Goal: Information Seeking & Learning: Compare options

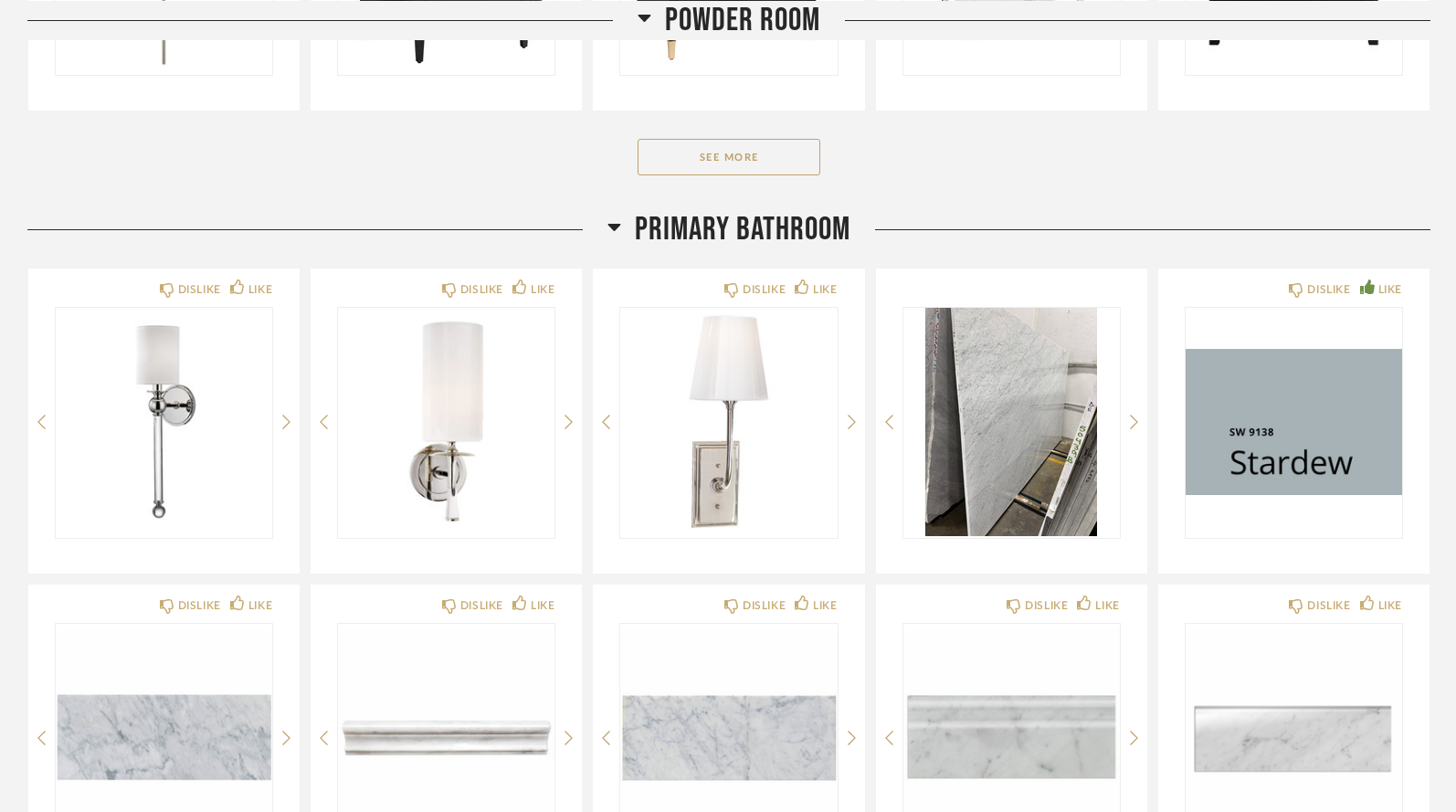
scroll to position [4733, 0]
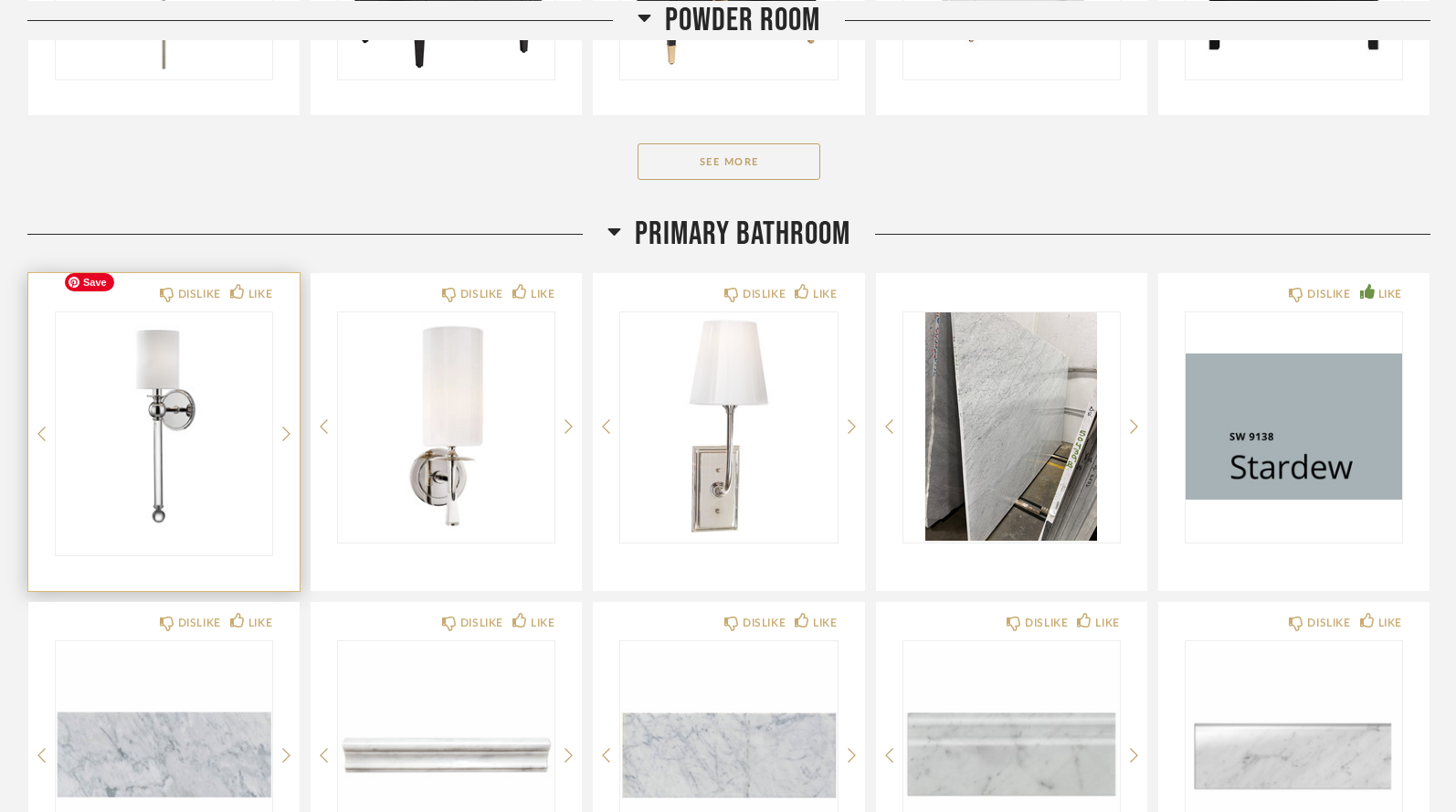
click at [156, 338] on div at bounding box center [163, 434] width 217 height 243
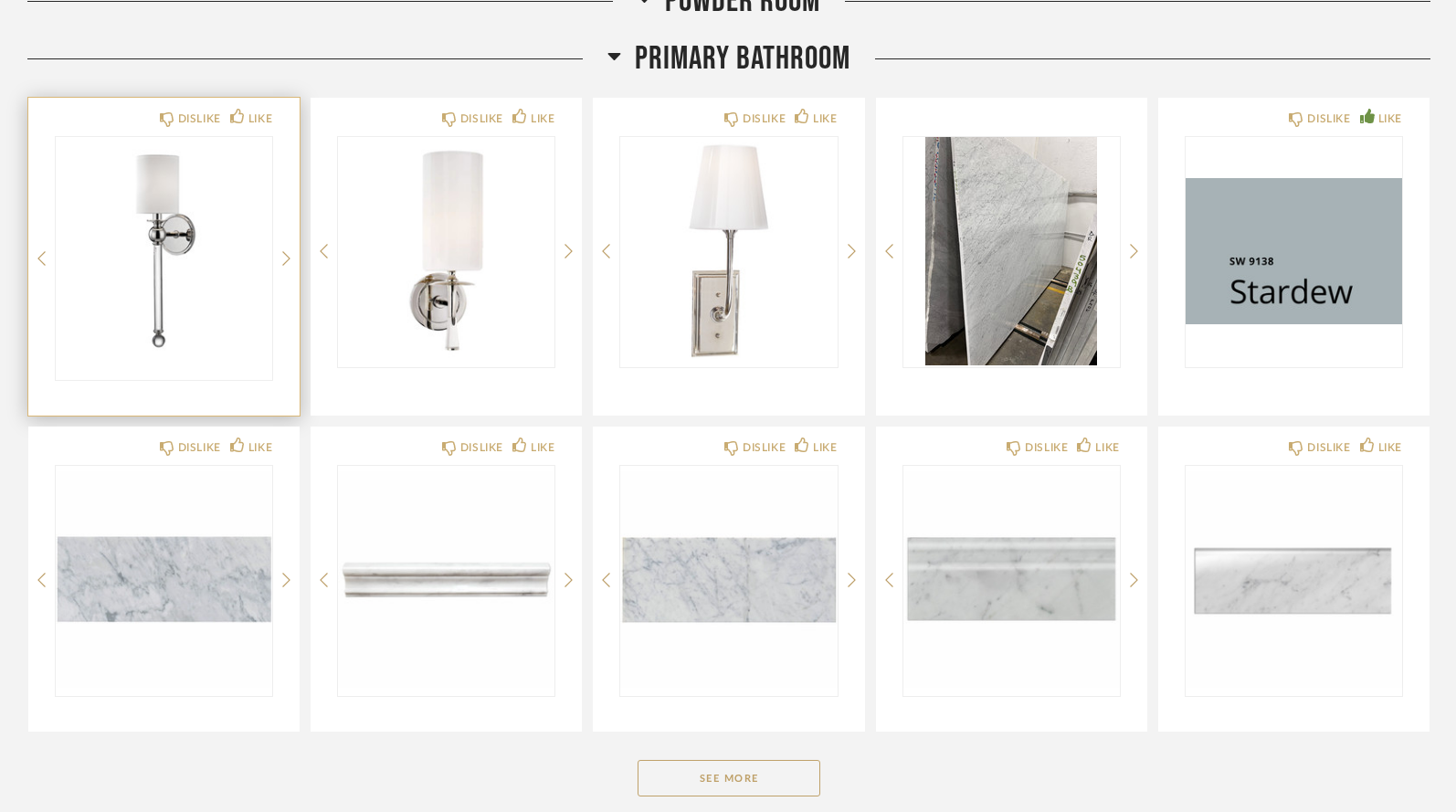
scroll to position [4932, 0]
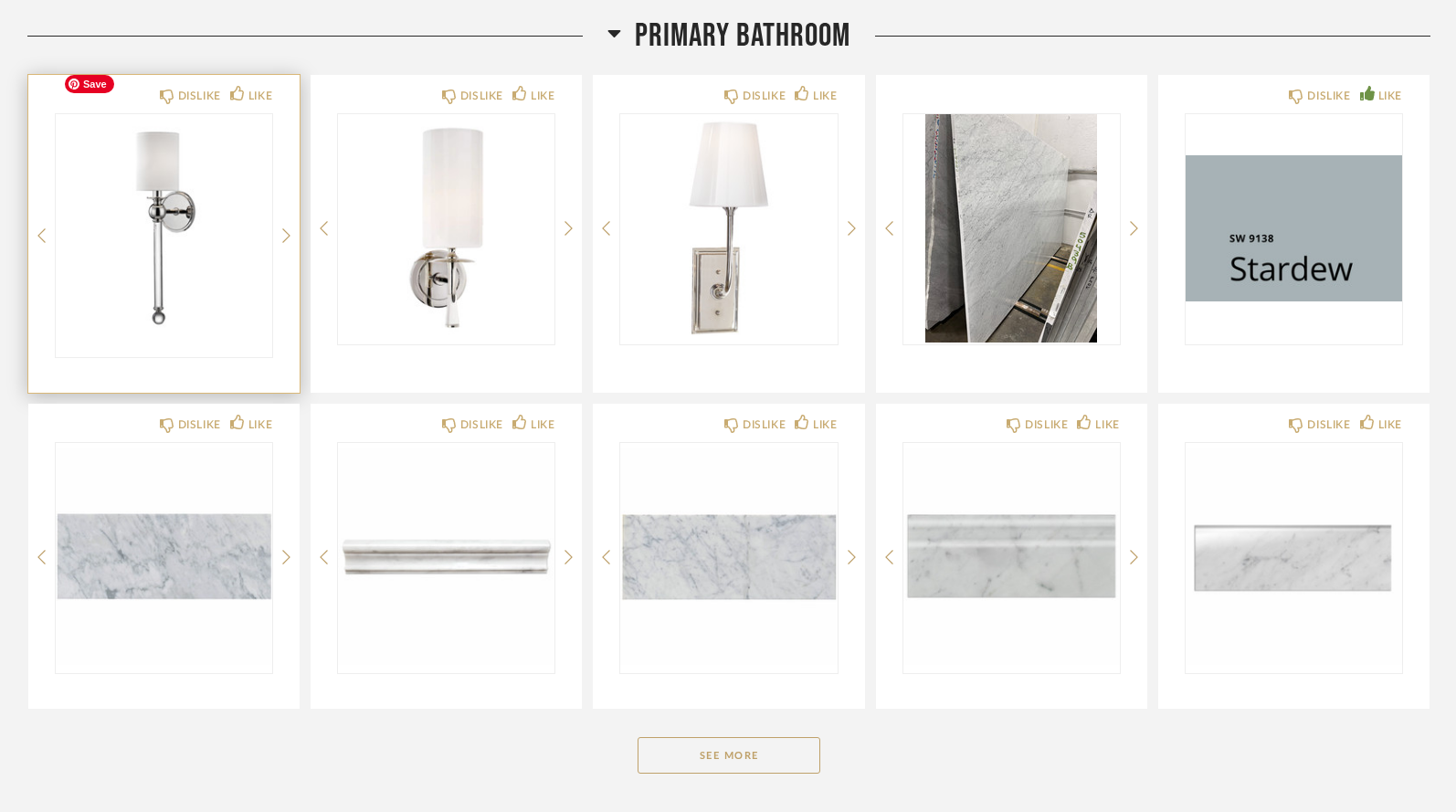
click at [213, 227] on img "0" at bounding box center [163, 227] width 217 height 228
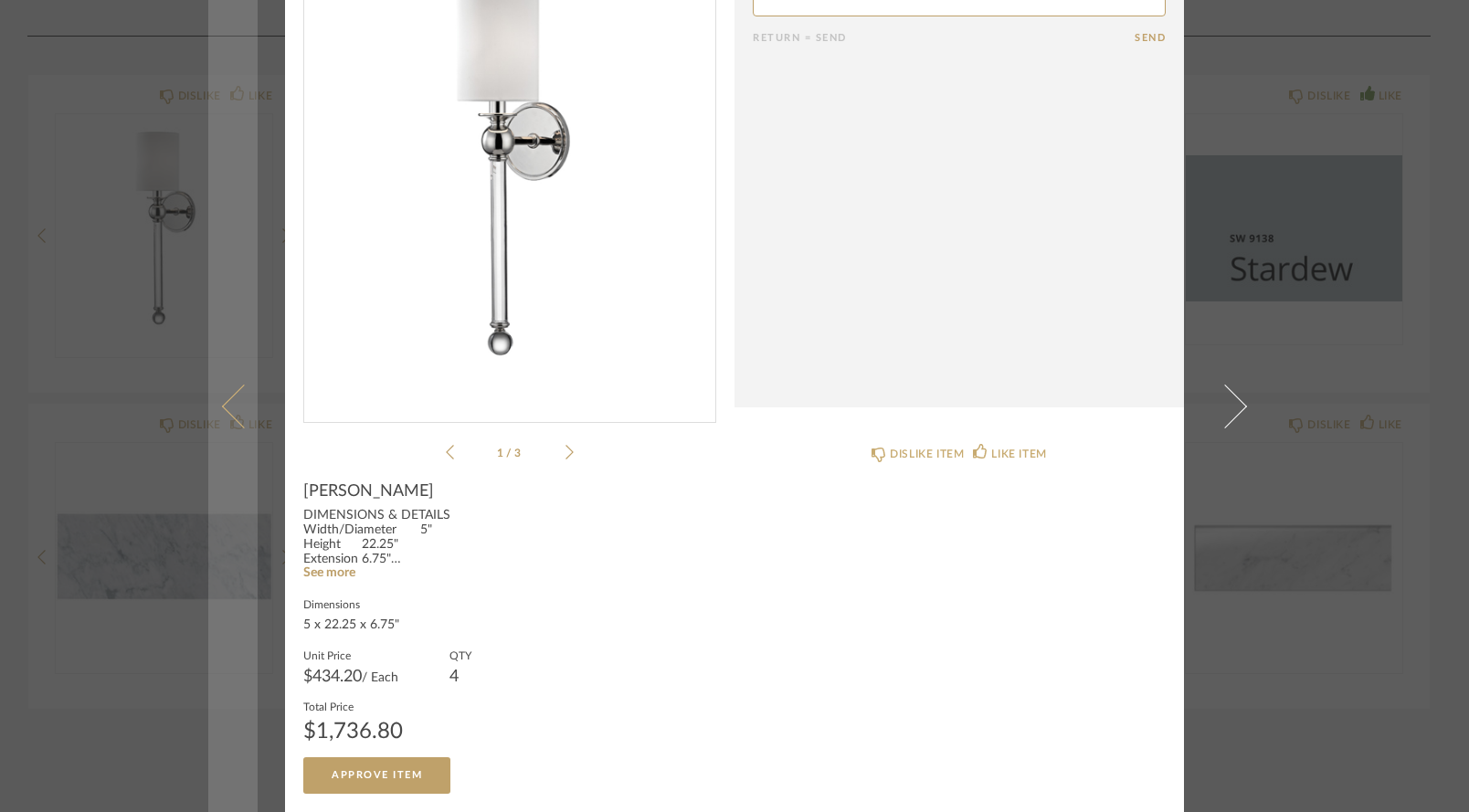
scroll to position [131, 0]
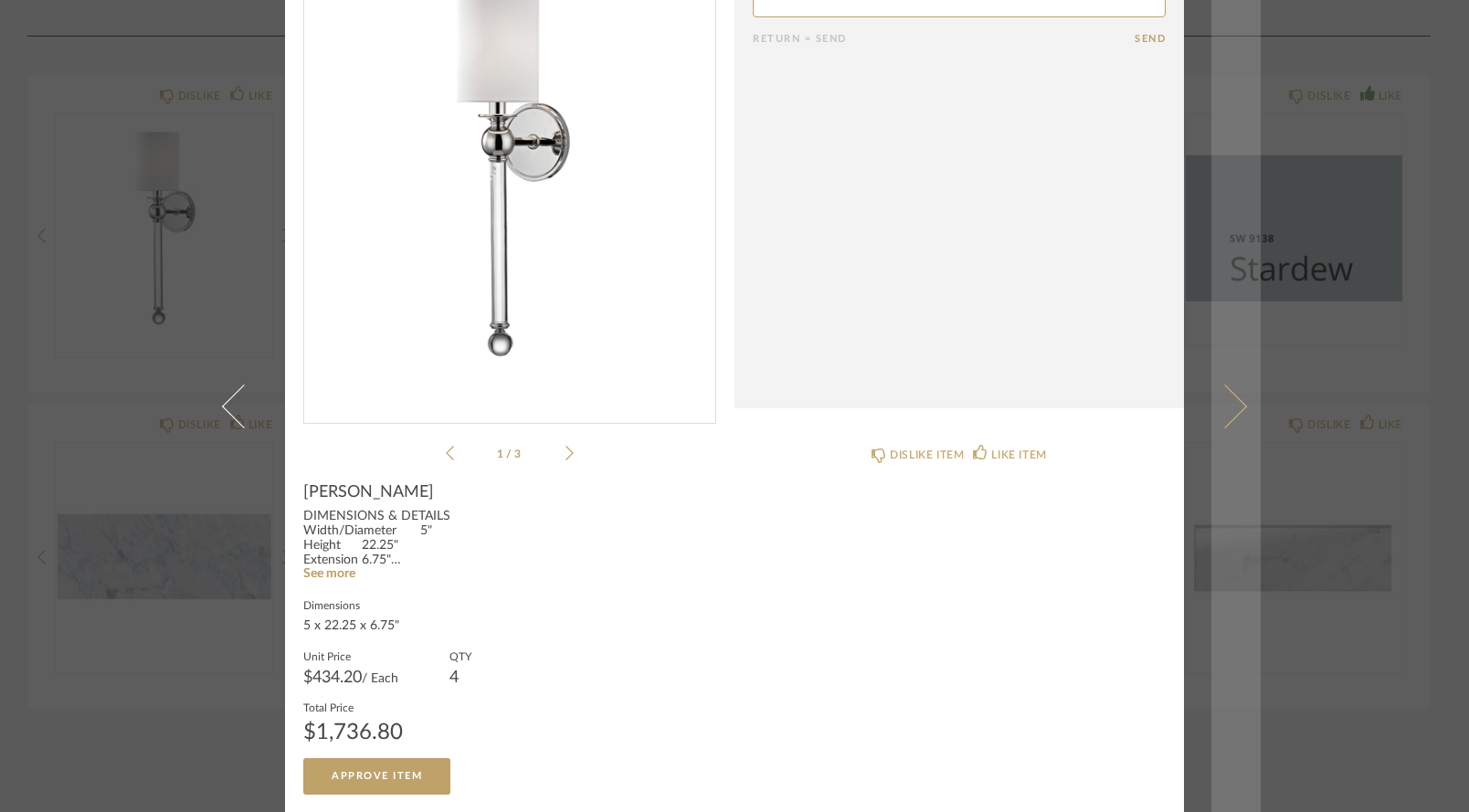
click at [1237, 321] on link at bounding box center [1237, 406] width 50 height 812
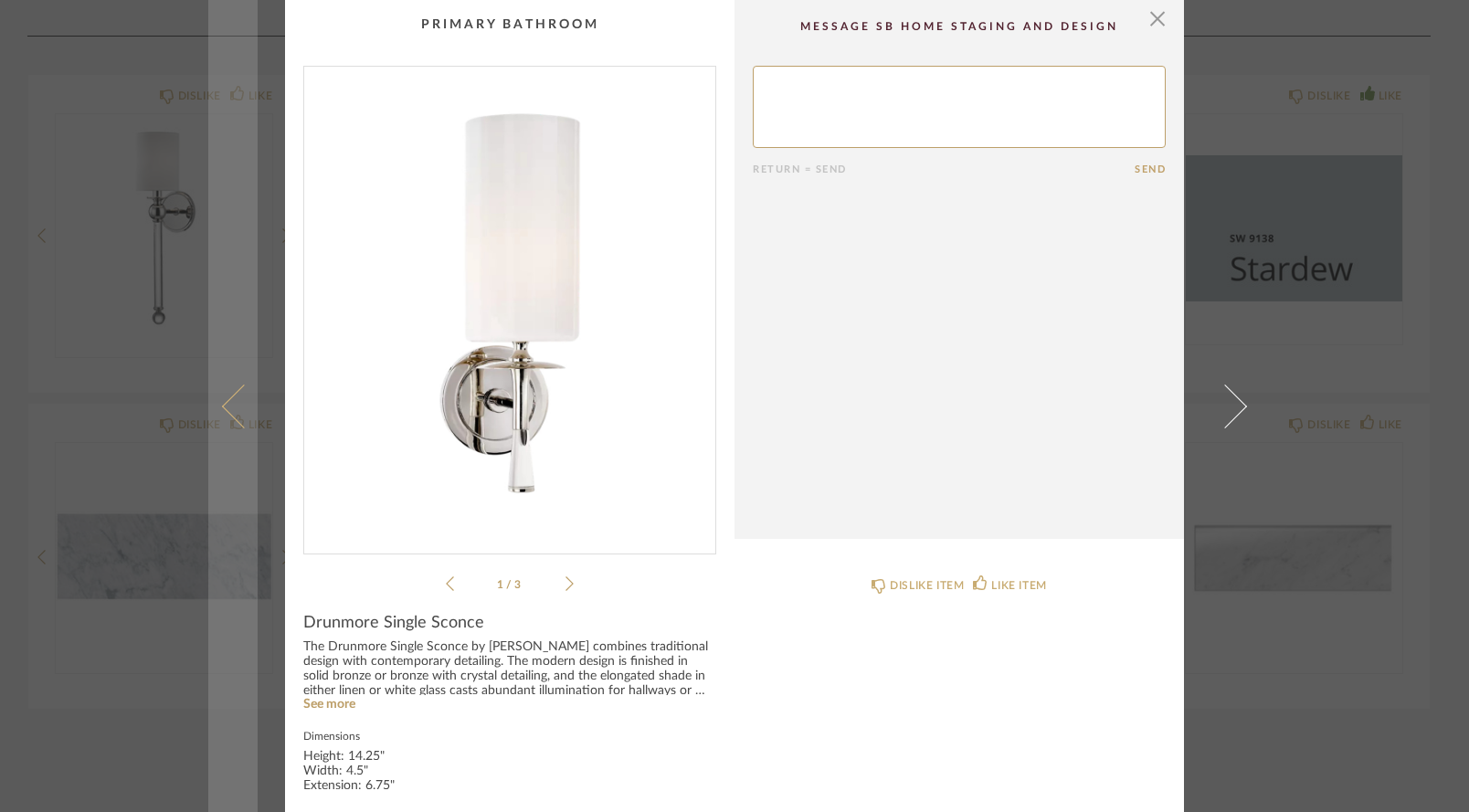
click at [218, 591] on link at bounding box center [233, 406] width 50 height 812
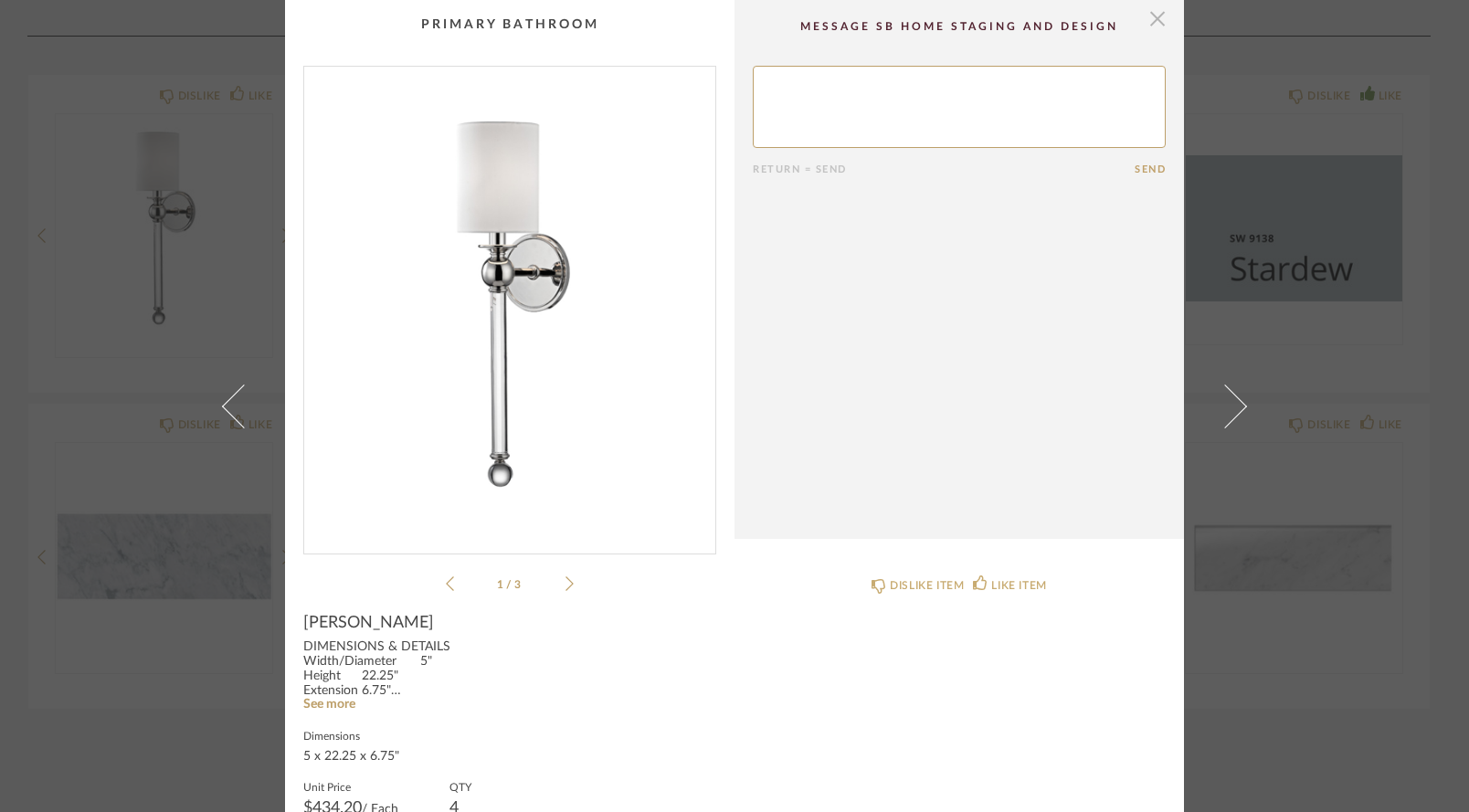
click at [1153, 19] on span "button" at bounding box center [1157, 18] width 36 height 36
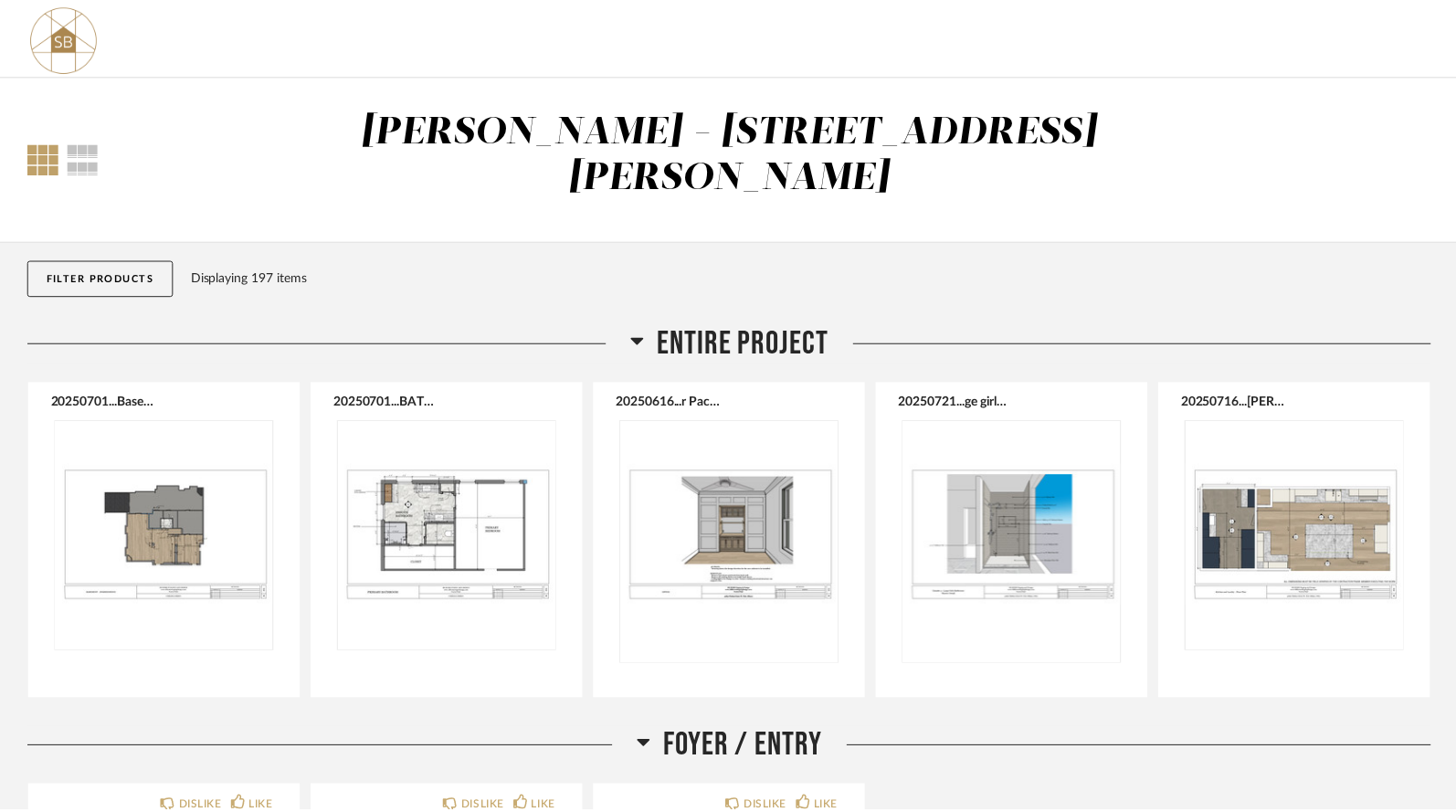
scroll to position [4932, 0]
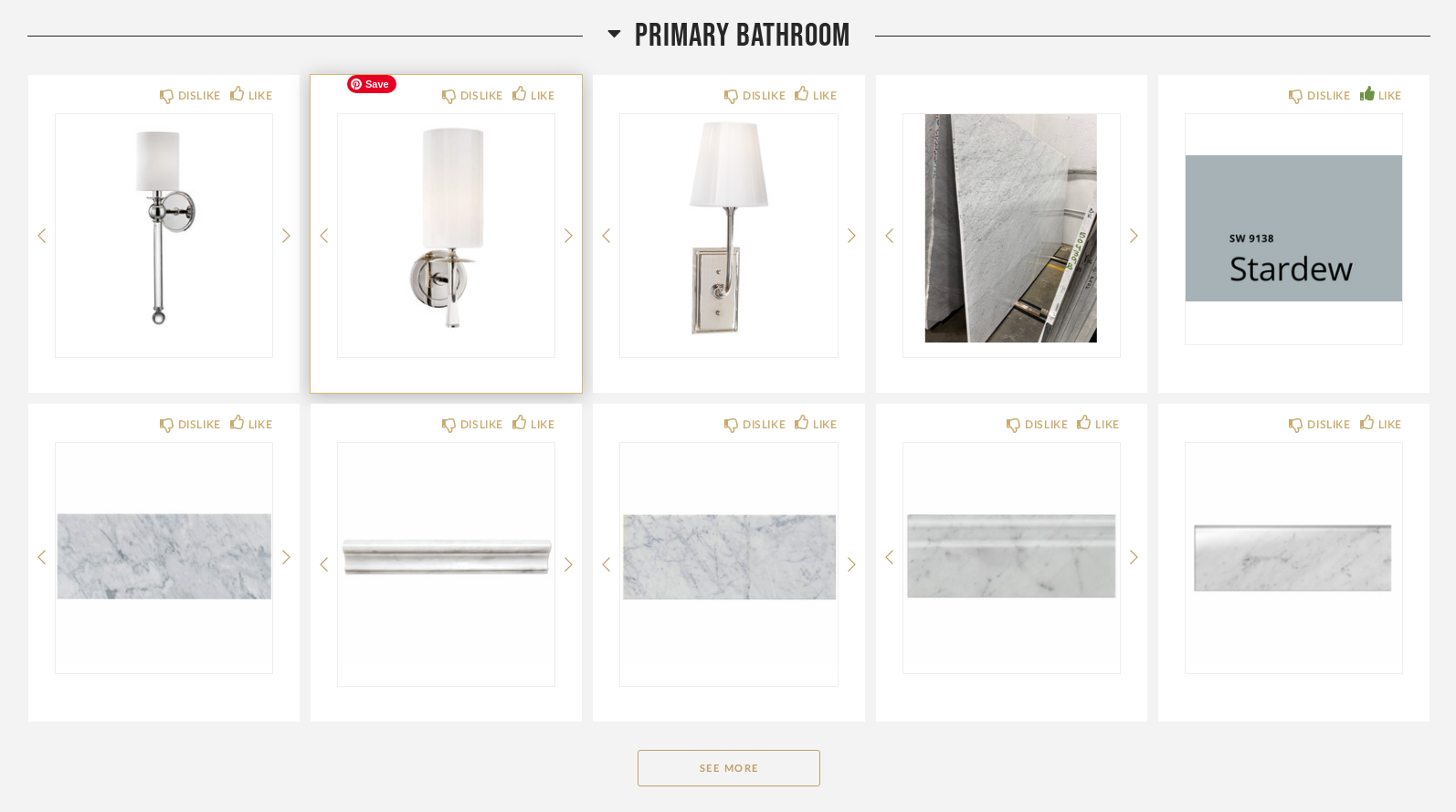
click at [0, 0] on img at bounding box center [0, 0] width 0 height 0
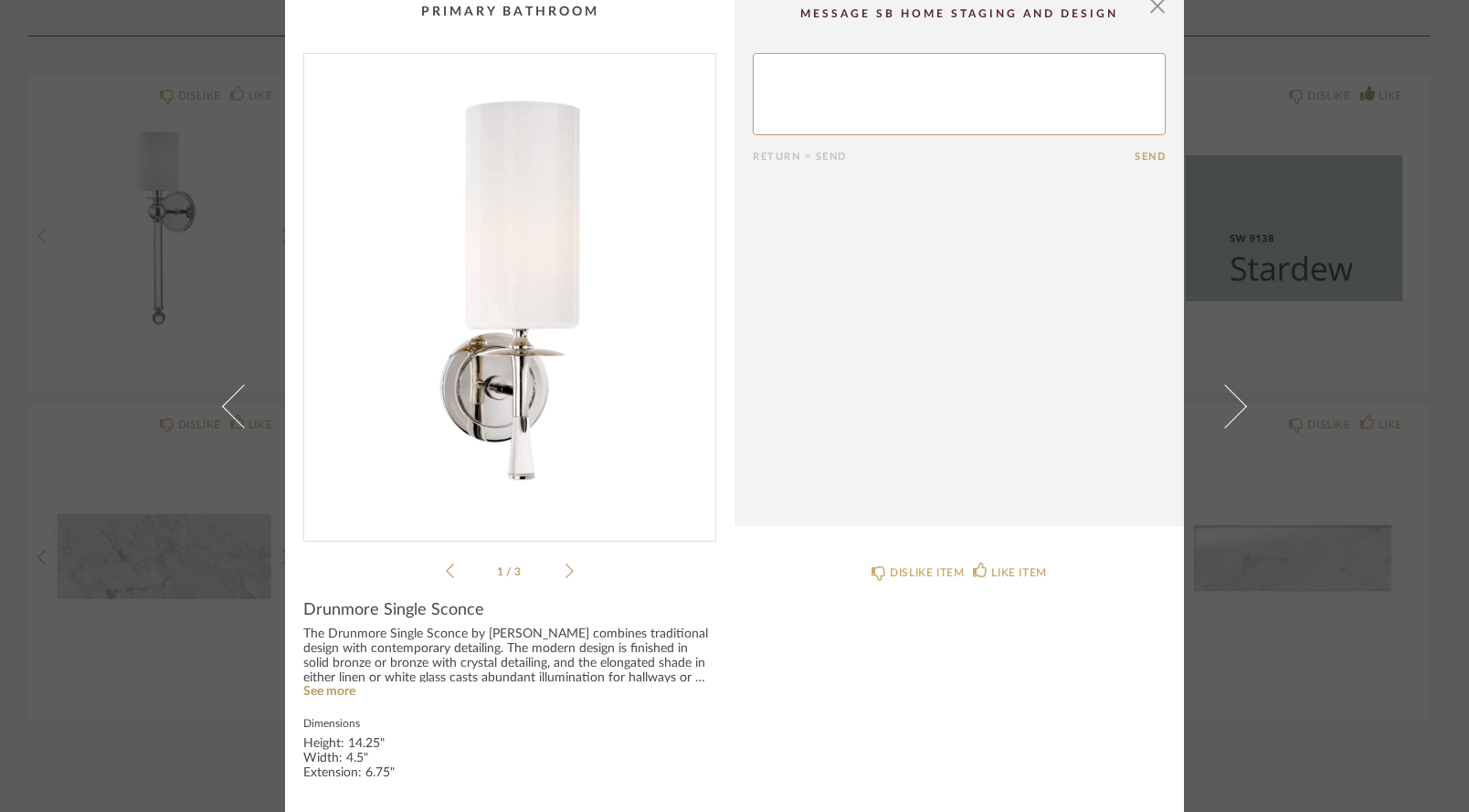
scroll to position [11, 0]
click at [1151, 11] on span "button" at bounding box center [1157, 7] width 36 height 36
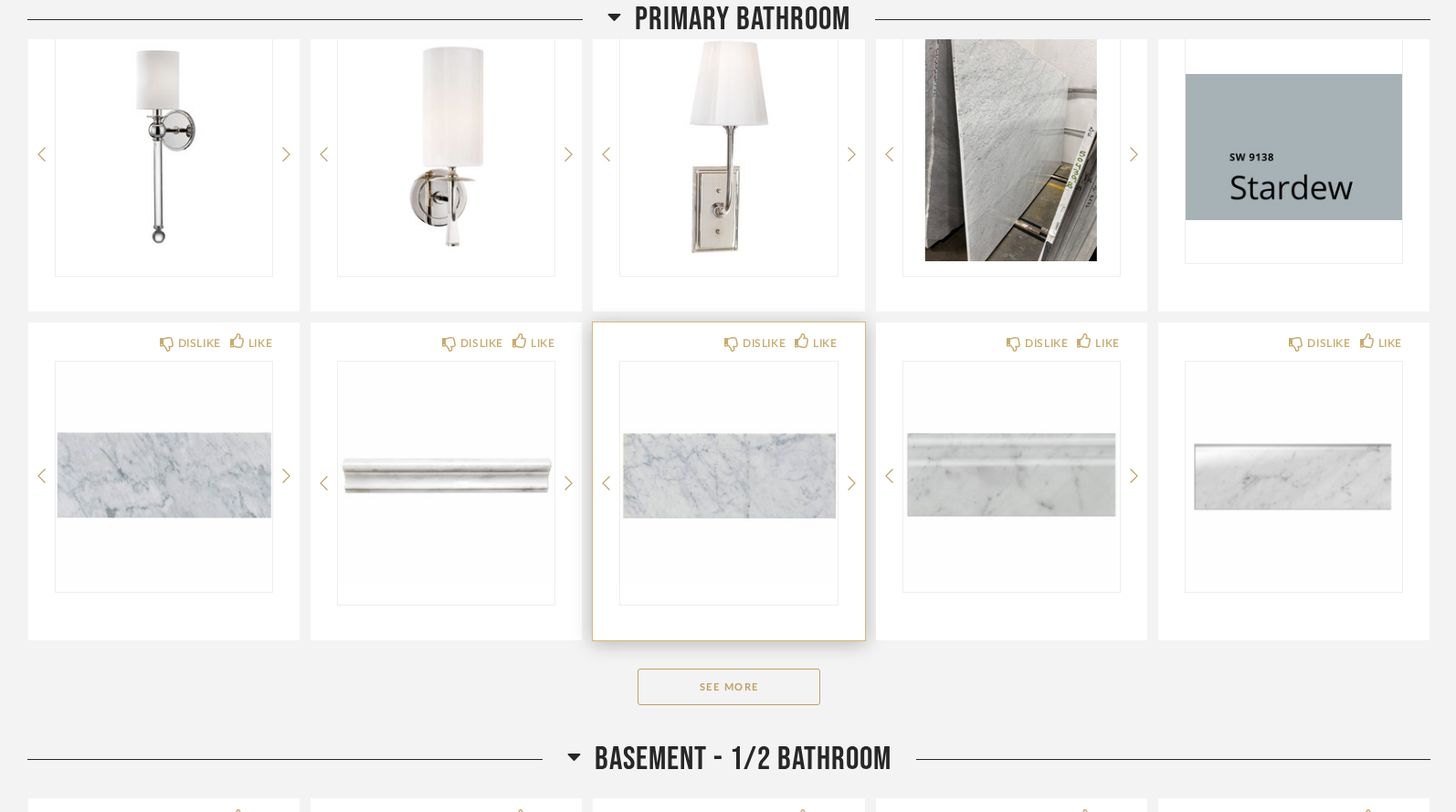
scroll to position [5053, 0]
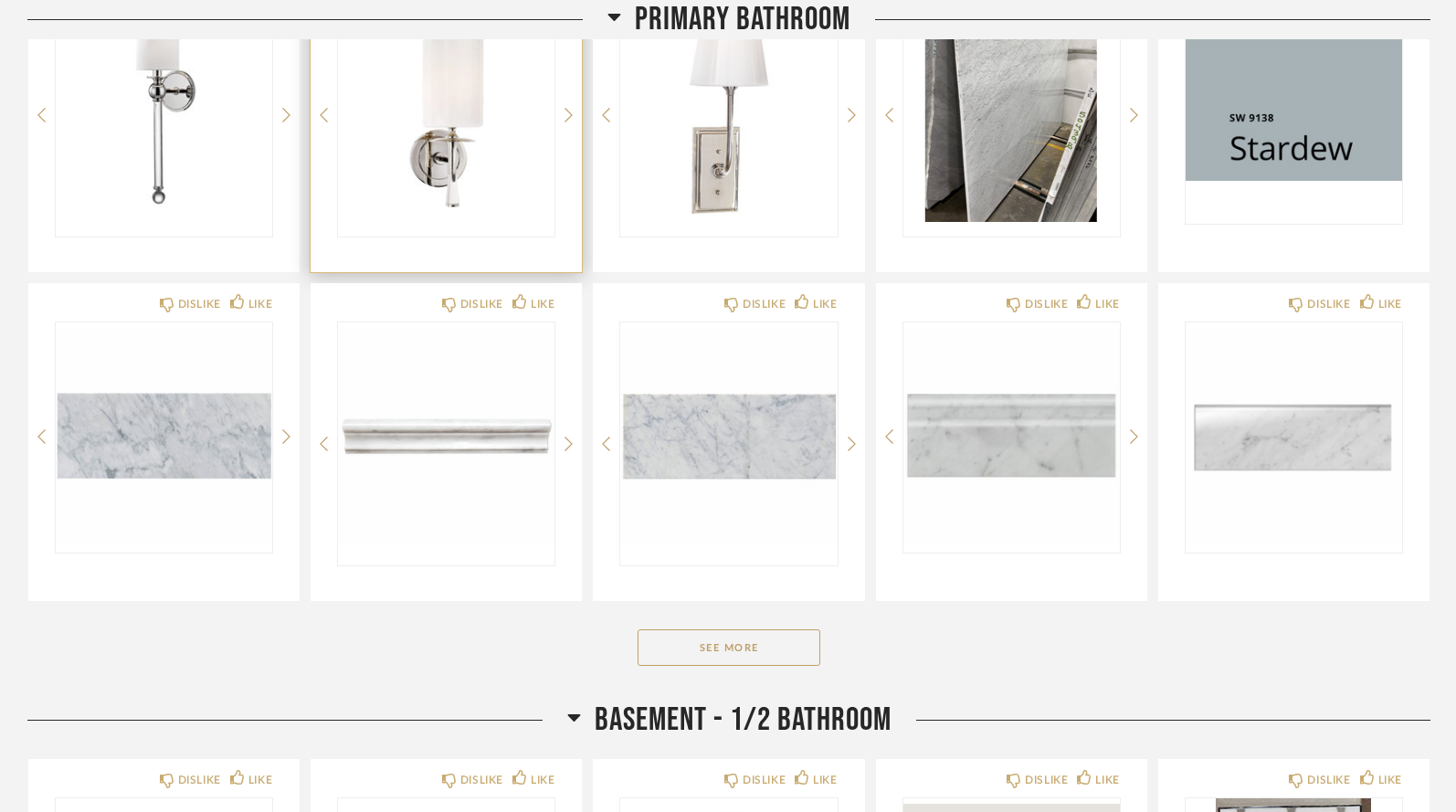
click at [531, 158] on img "0" at bounding box center [446, 107] width 217 height 228
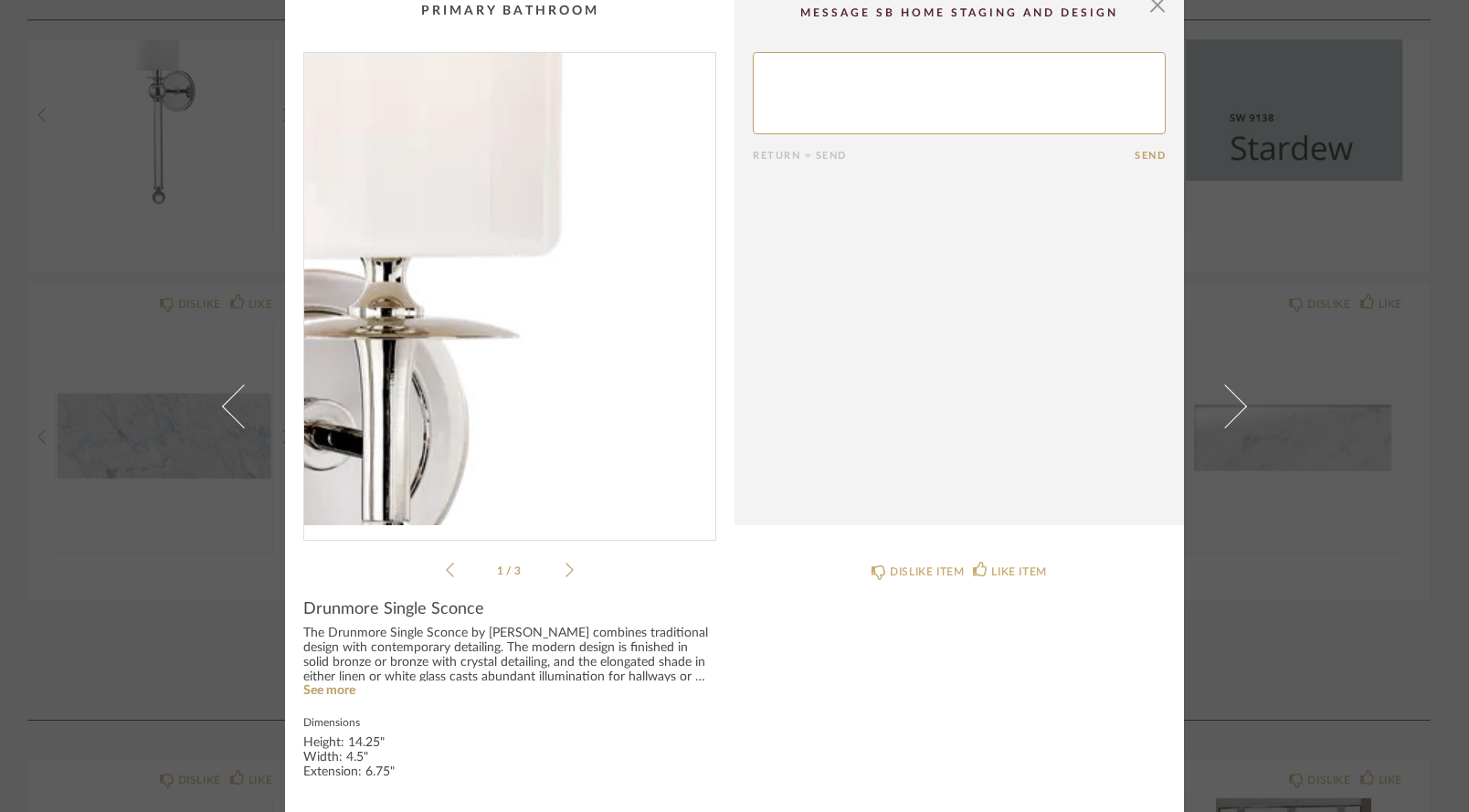
scroll to position [11, 0]
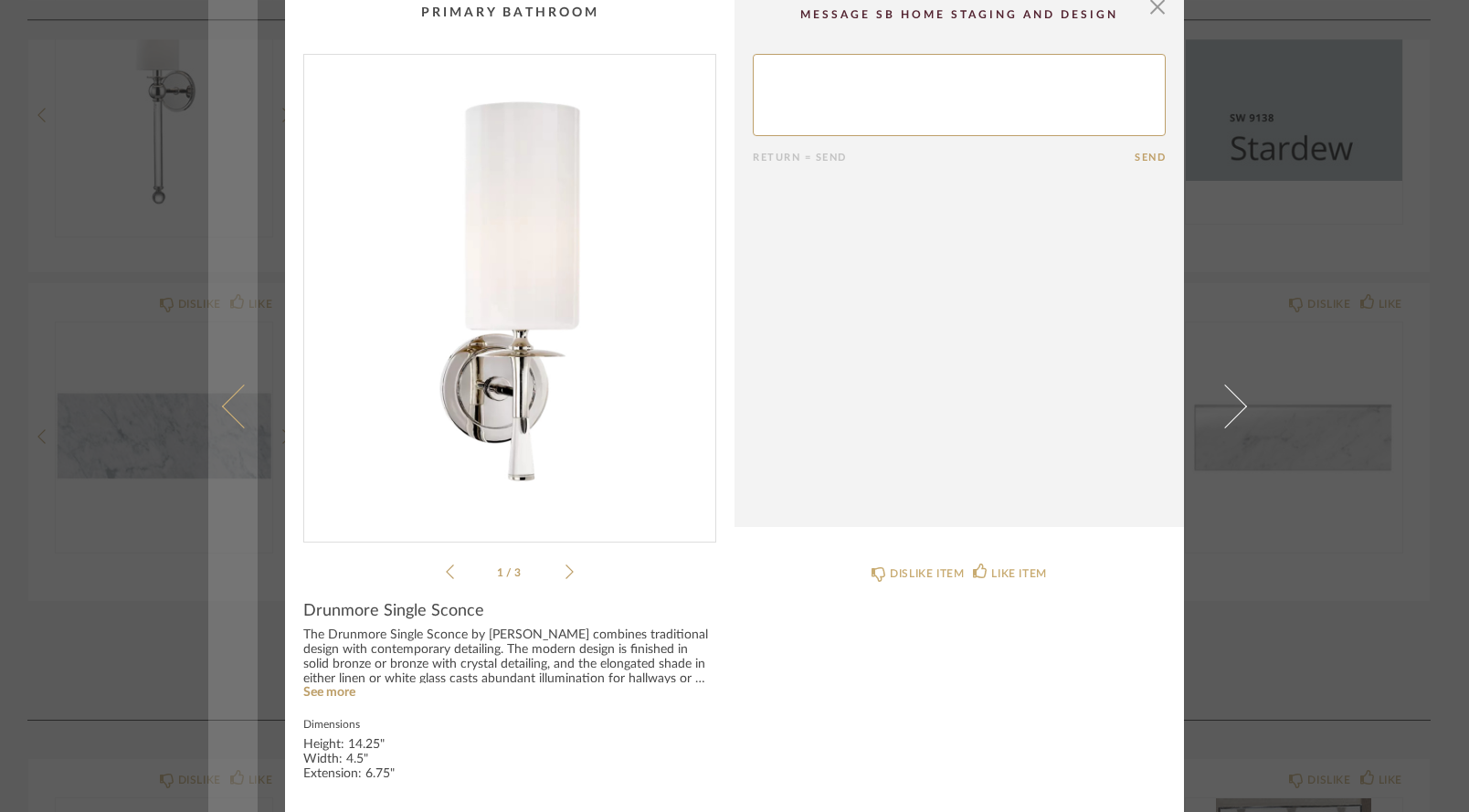
click at [240, 159] on link at bounding box center [233, 406] width 50 height 812
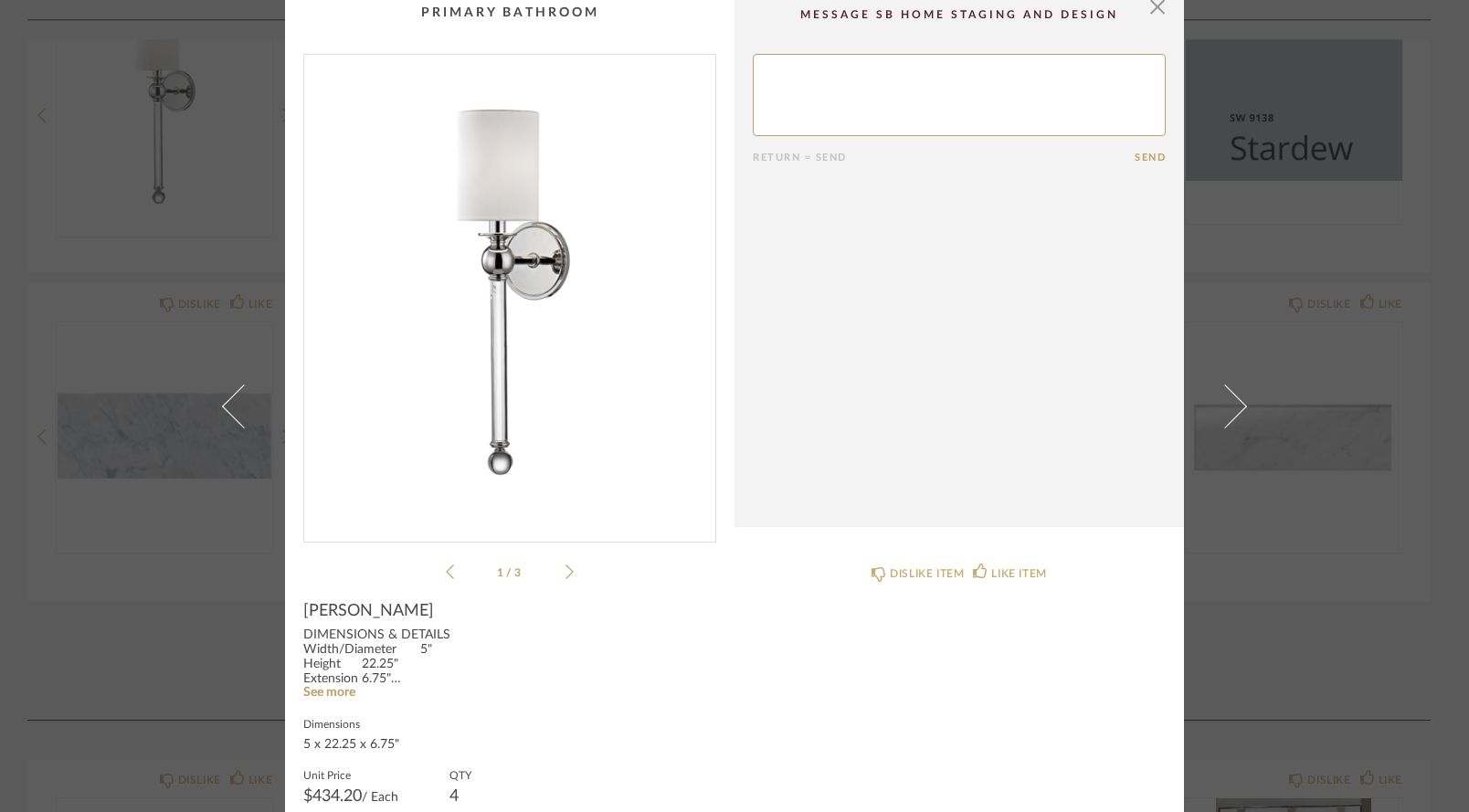
scroll to position [0, 0]
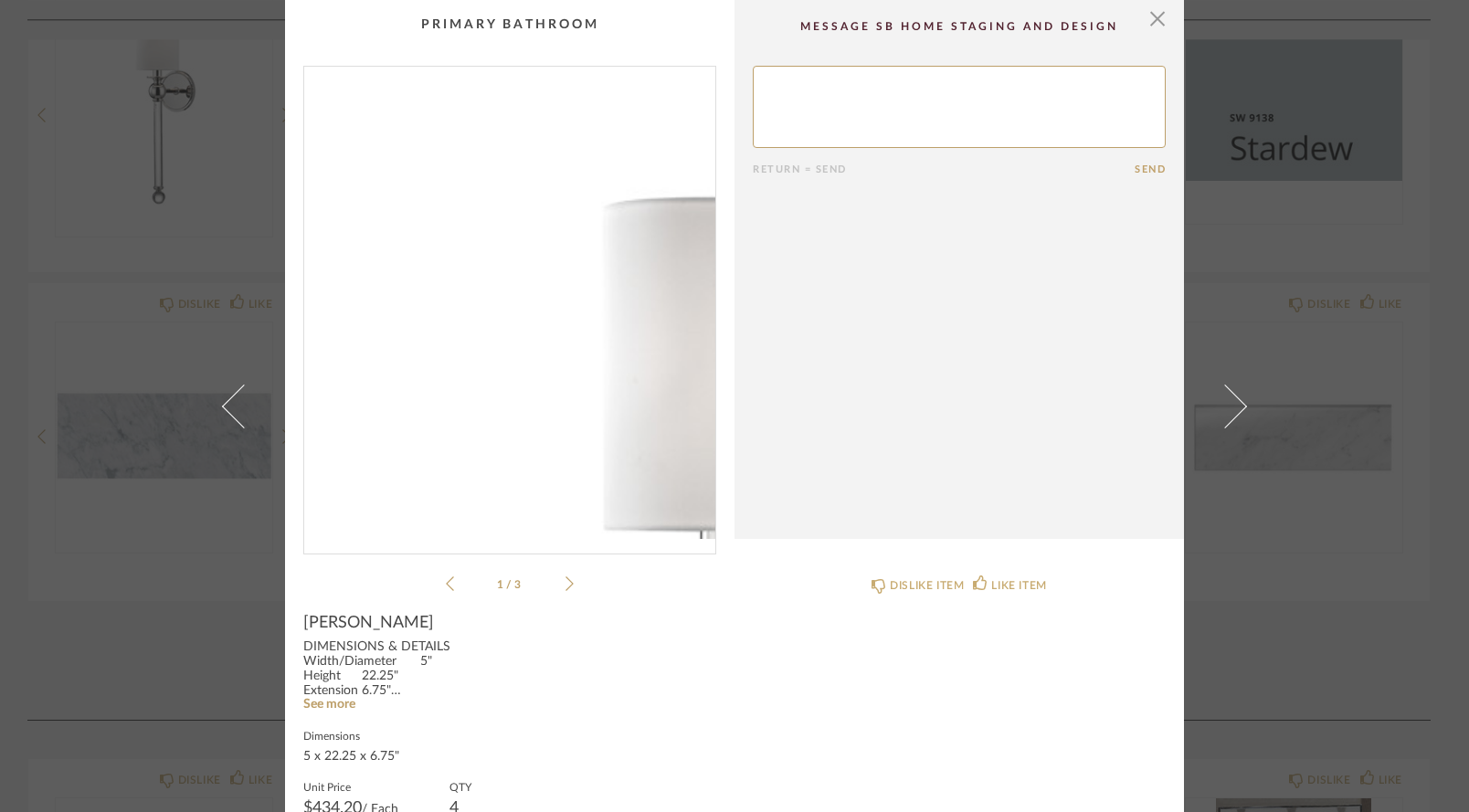
click at [417, 156] on img "0" at bounding box center [509, 303] width 411 height 472
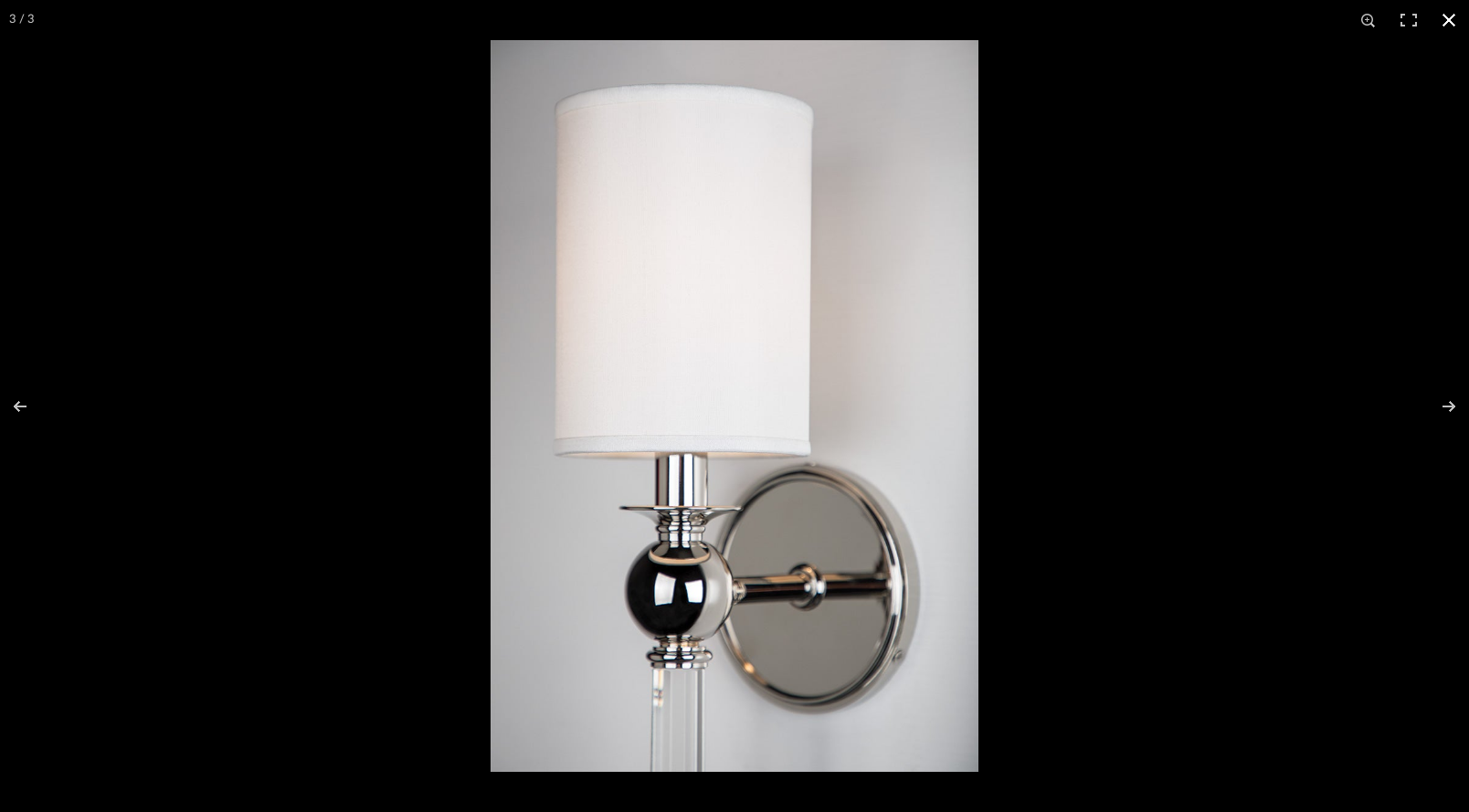
click at [1443, 13] on button at bounding box center [1449, 20] width 40 height 40
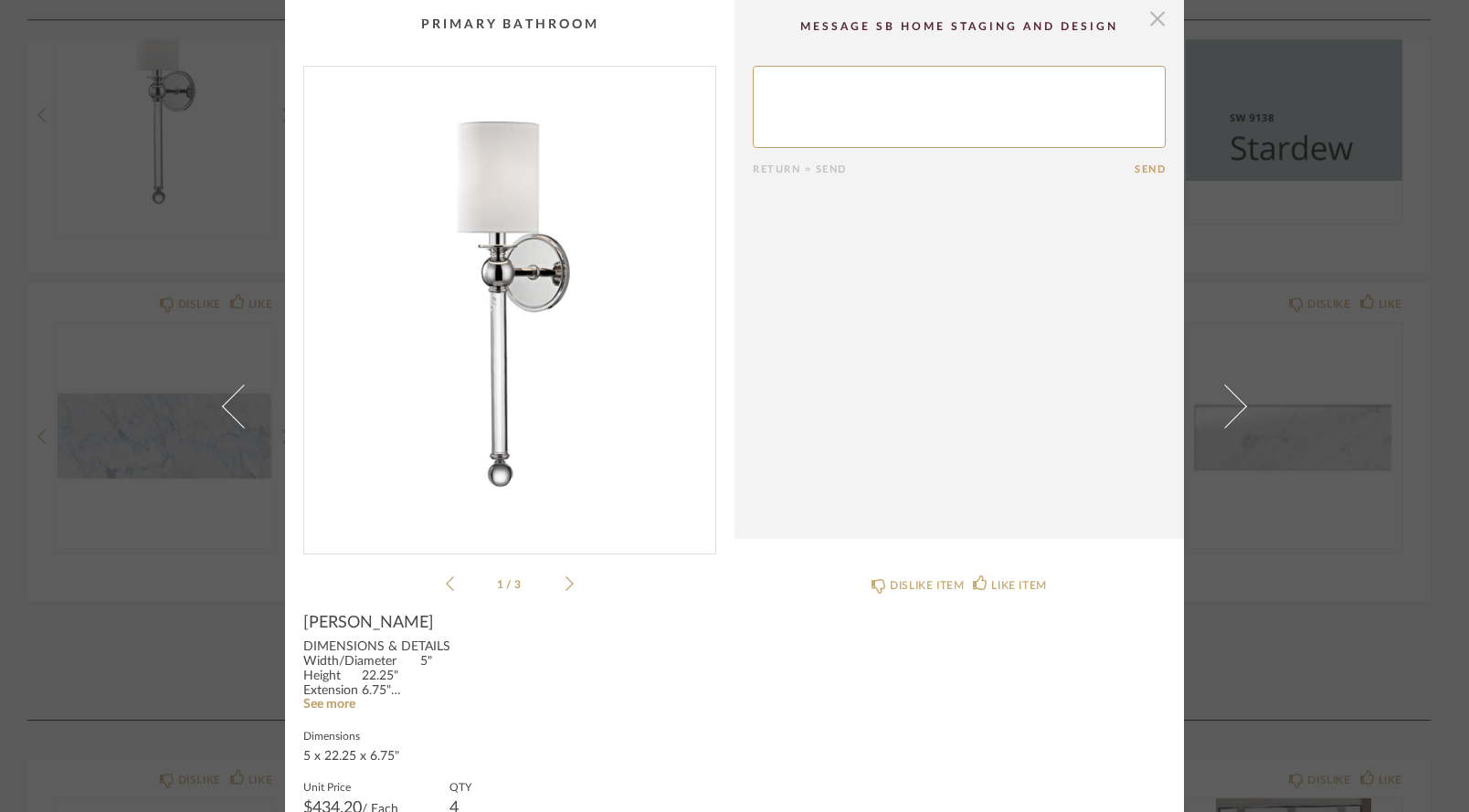
click at [1152, 23] on span "button" at bounding box center [1157, 18] width 36 height 36
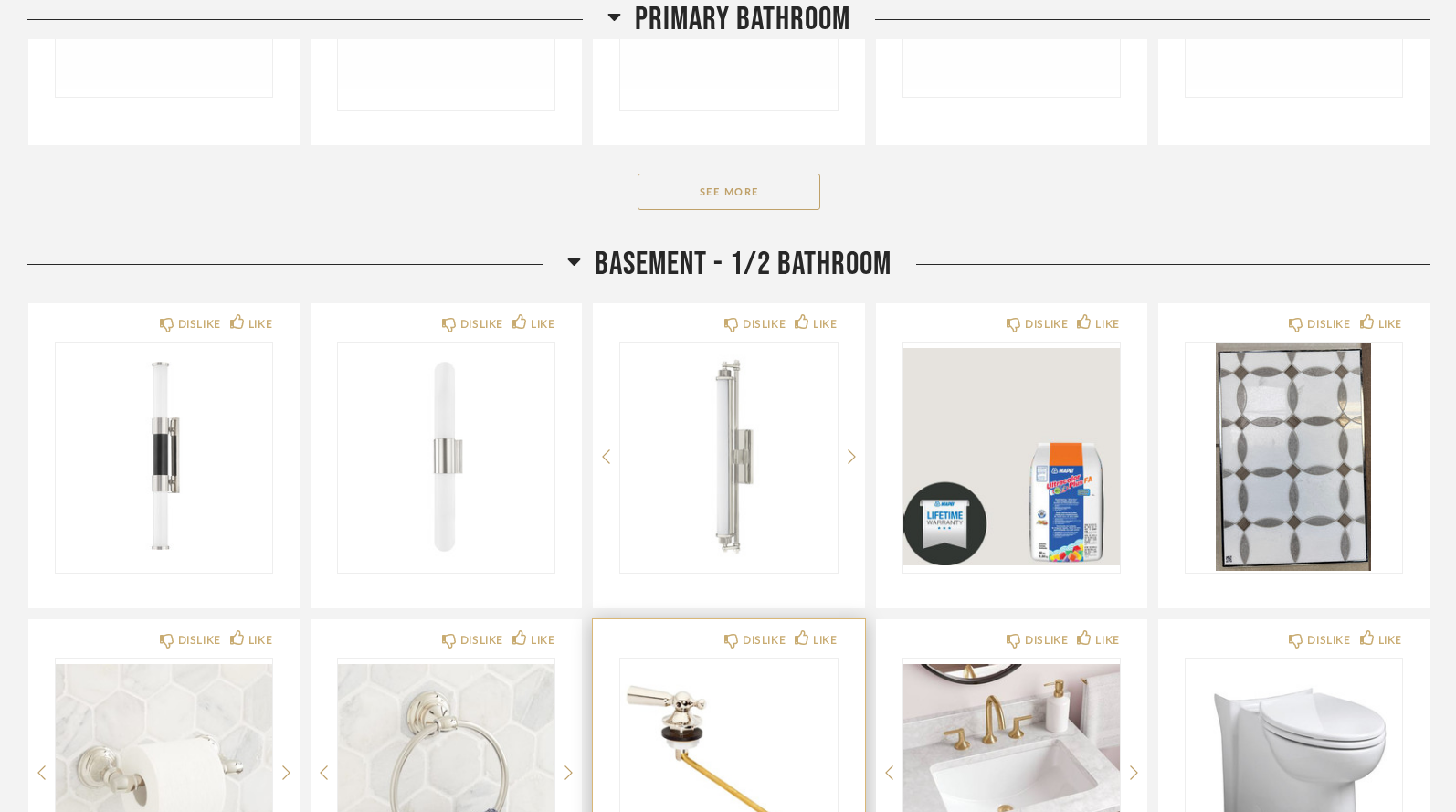
scroll to position [5361, 0]
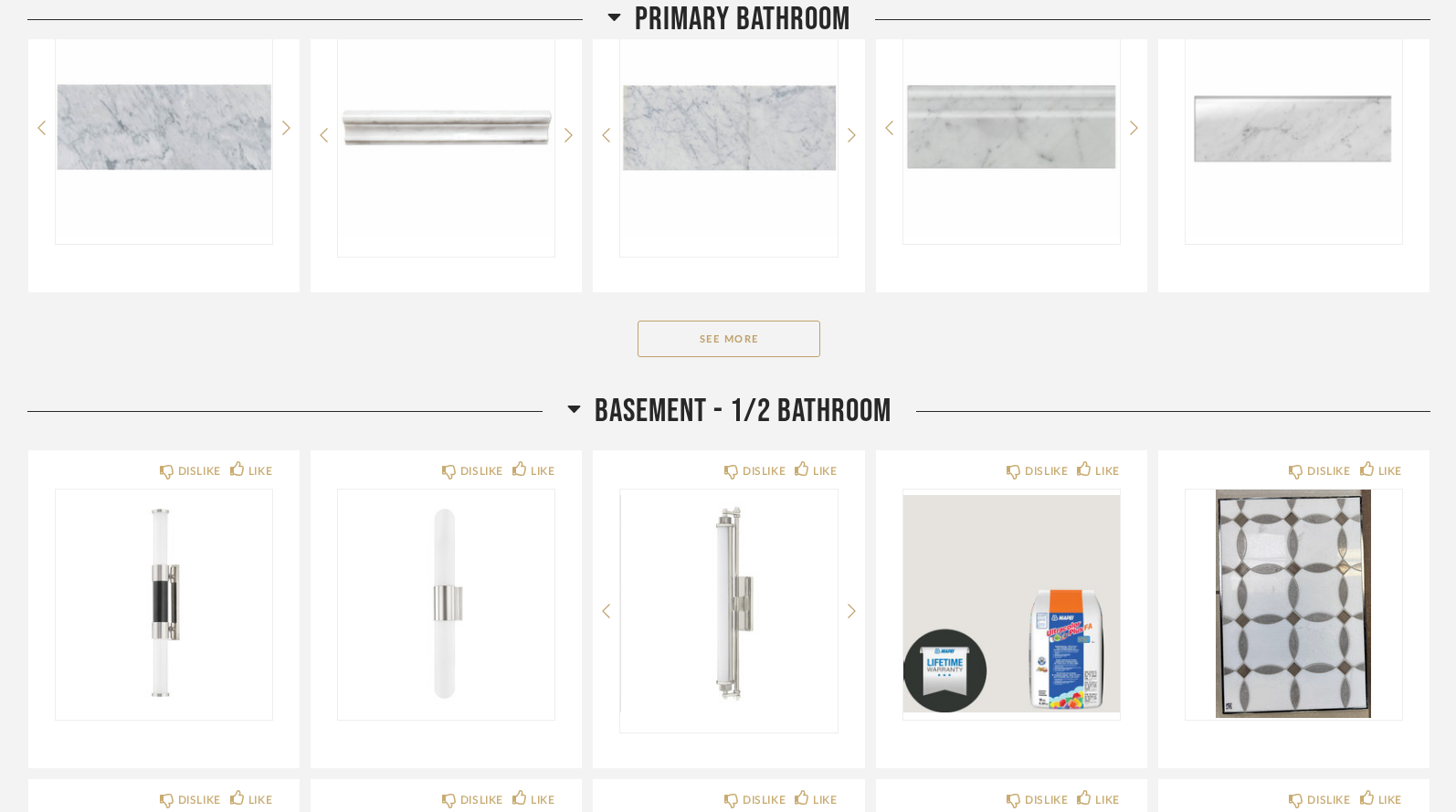
click at [570, 397] on icon at bounding box center [574, 408] width 13 height 22
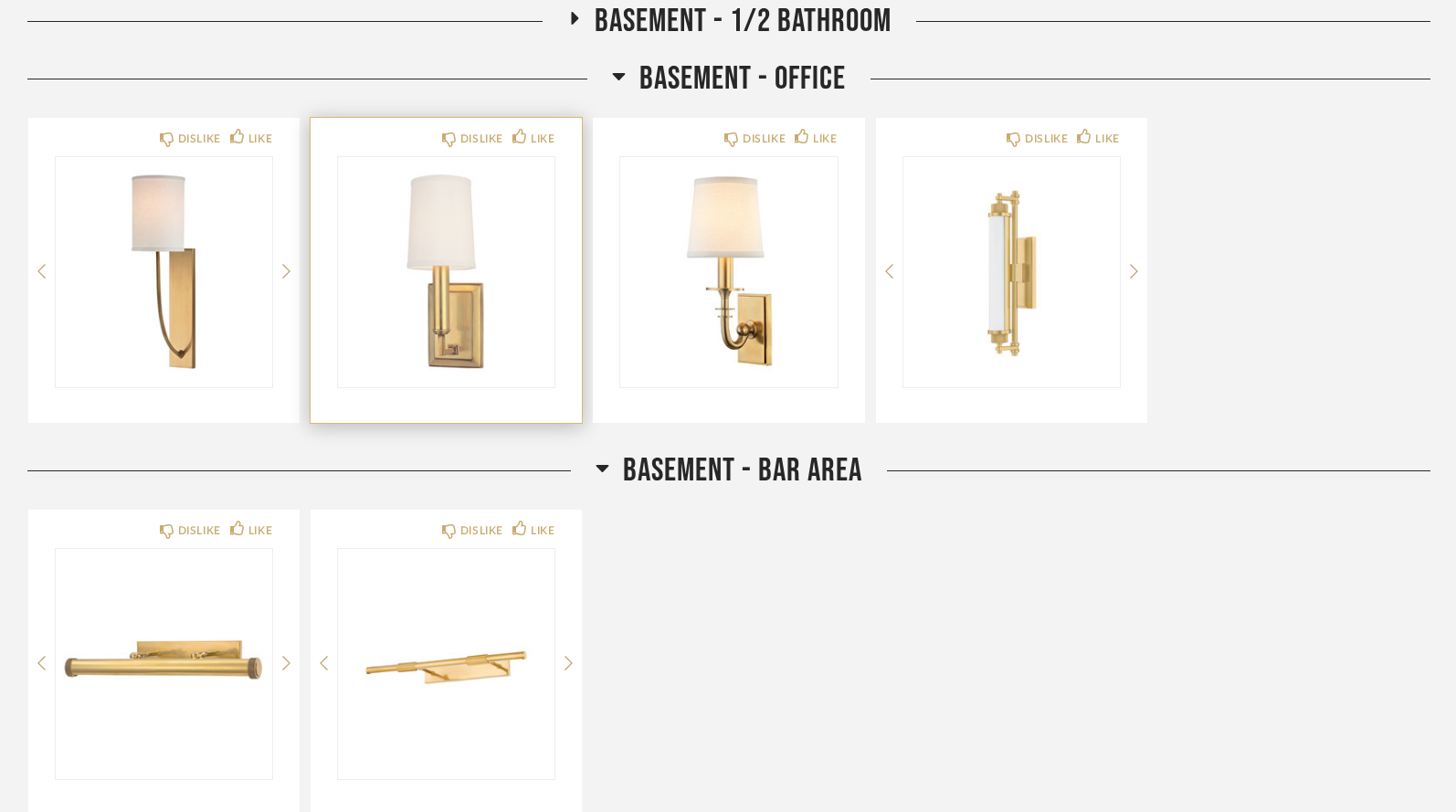
scroll to position [5754, 0]
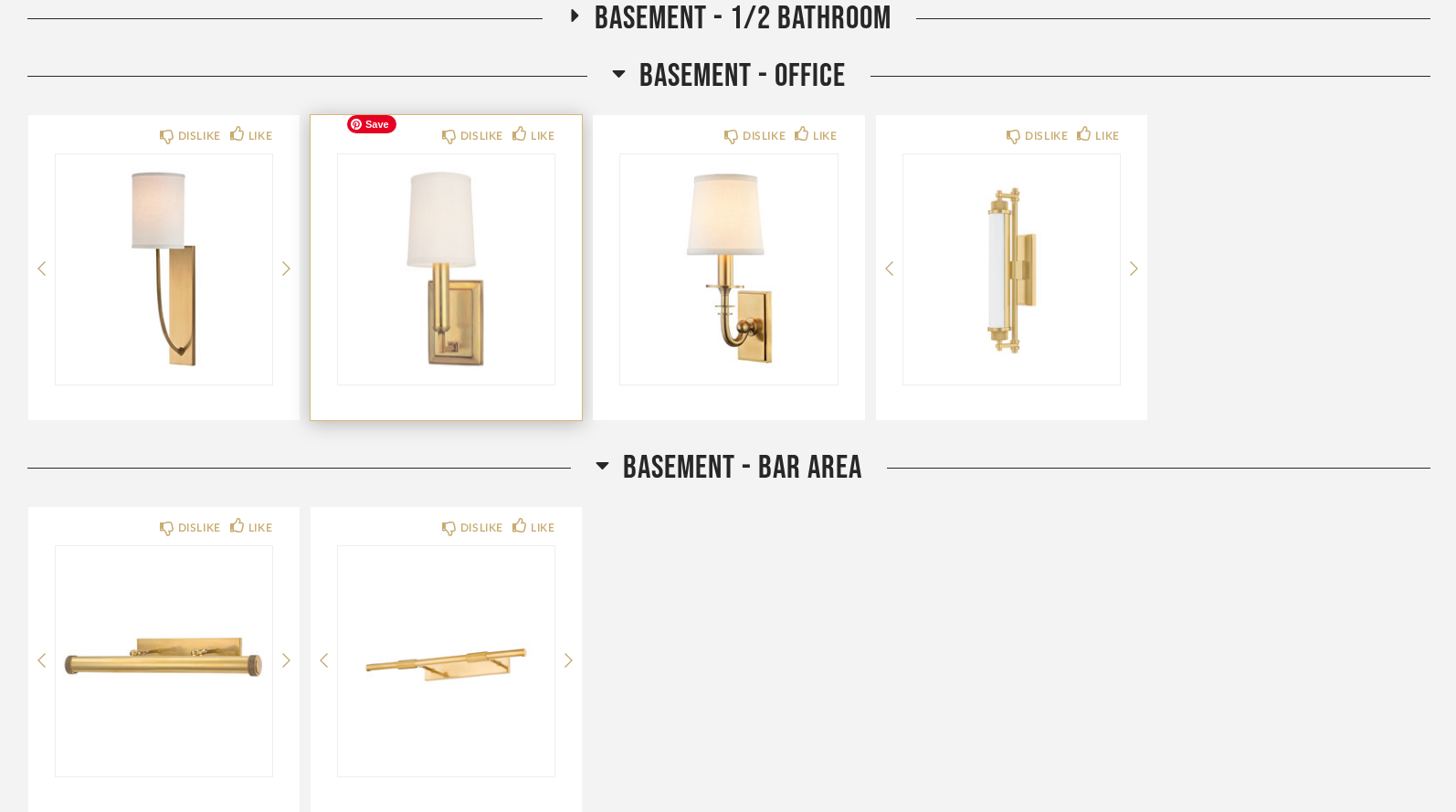
click at [471, 238] on img "0" at bounding box center [446, 268] width 217 height 228
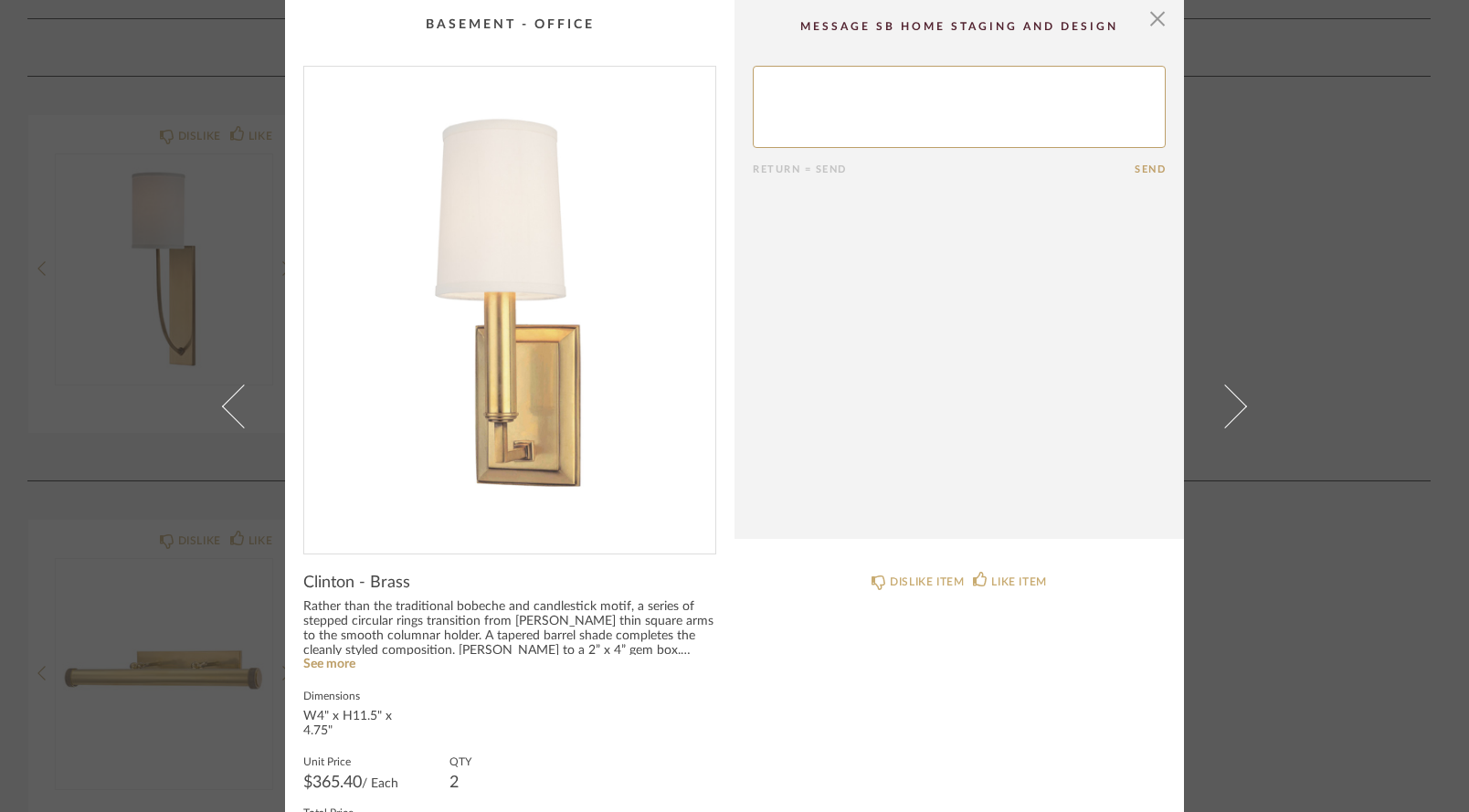
scroll to position [0, 0]
click at [1151, 18] on span "button" at bounding box center [1157, 18] width 36 height 36
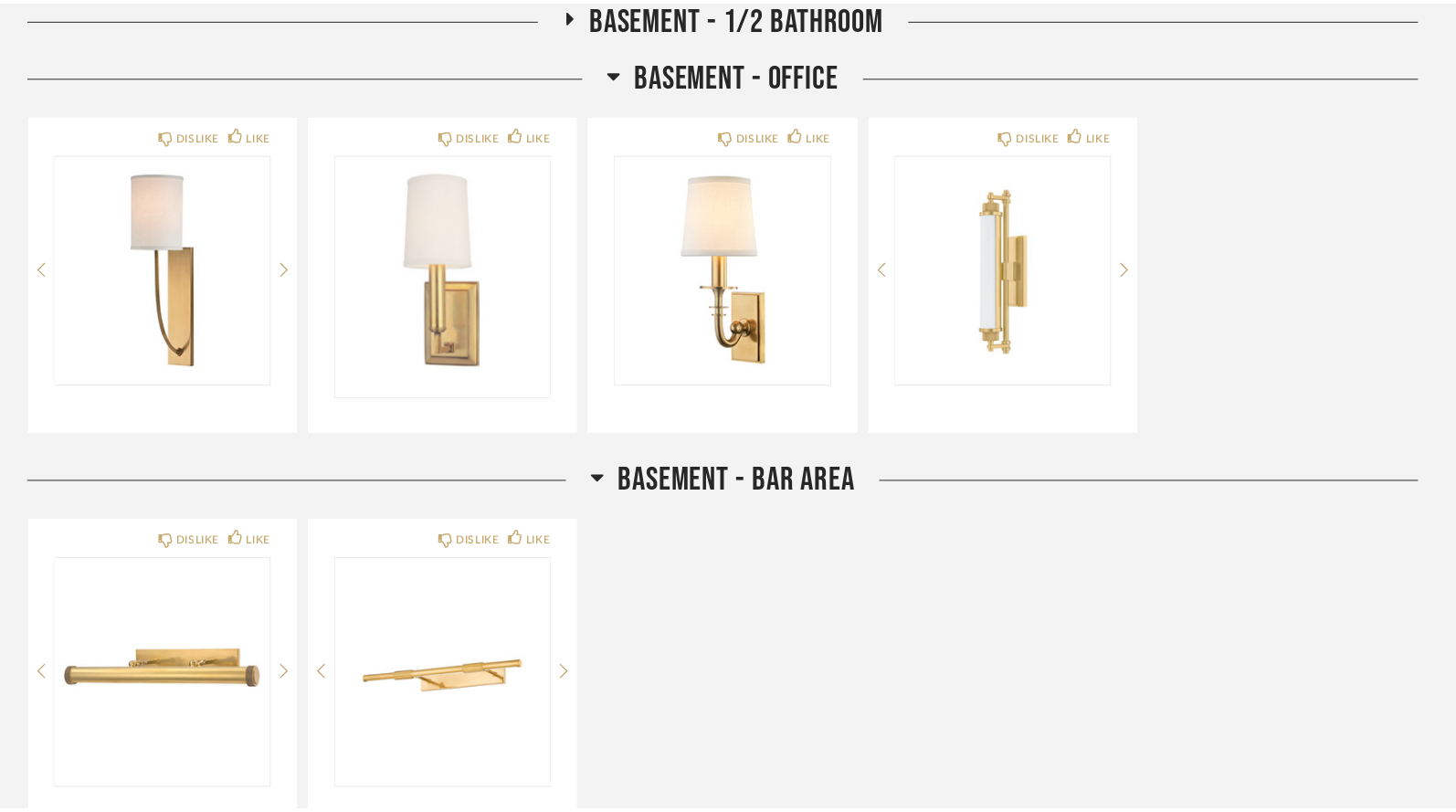
scroll to position [5754, 0]
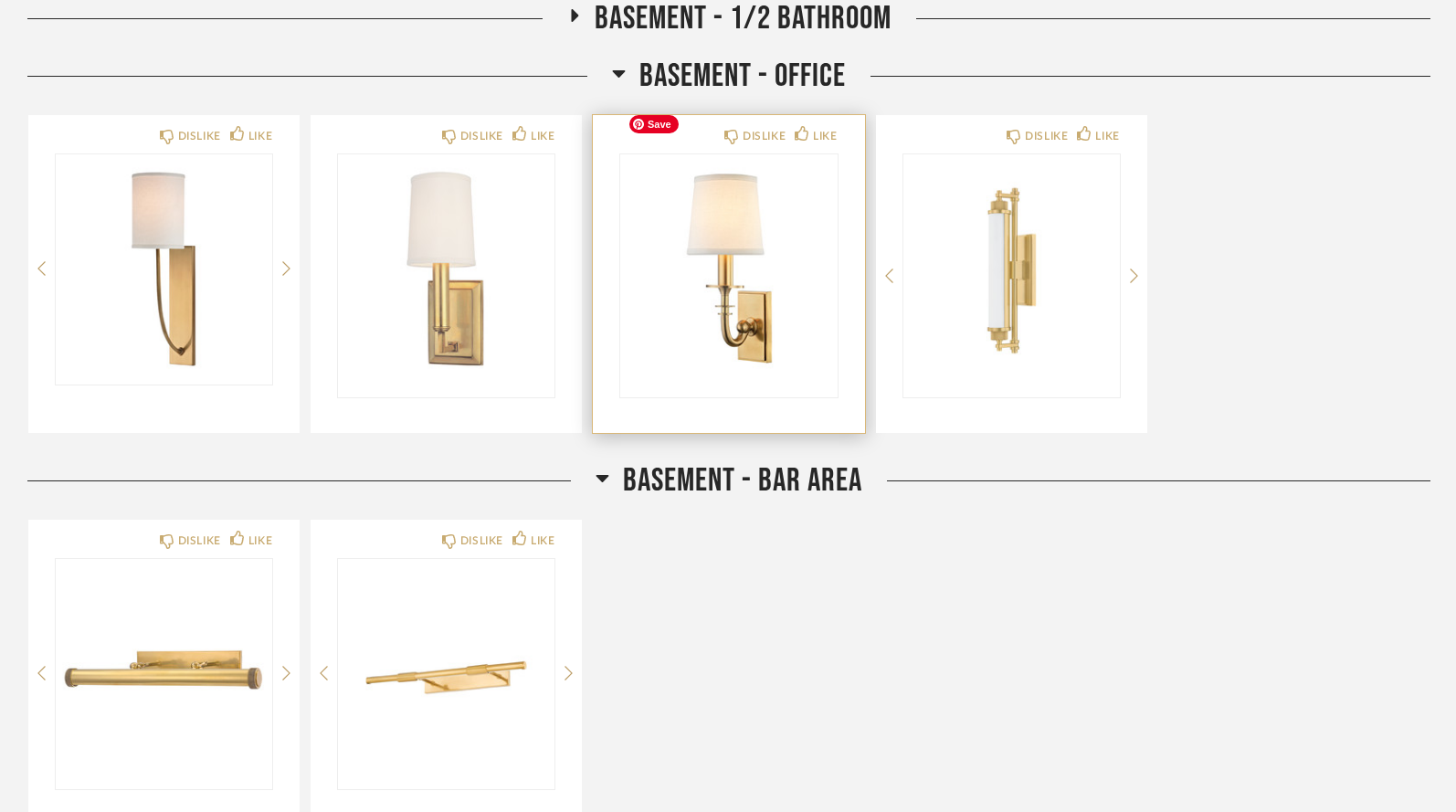
click at [761, 226] on img "0" at bounding box center [728, 268] width 217 height 228
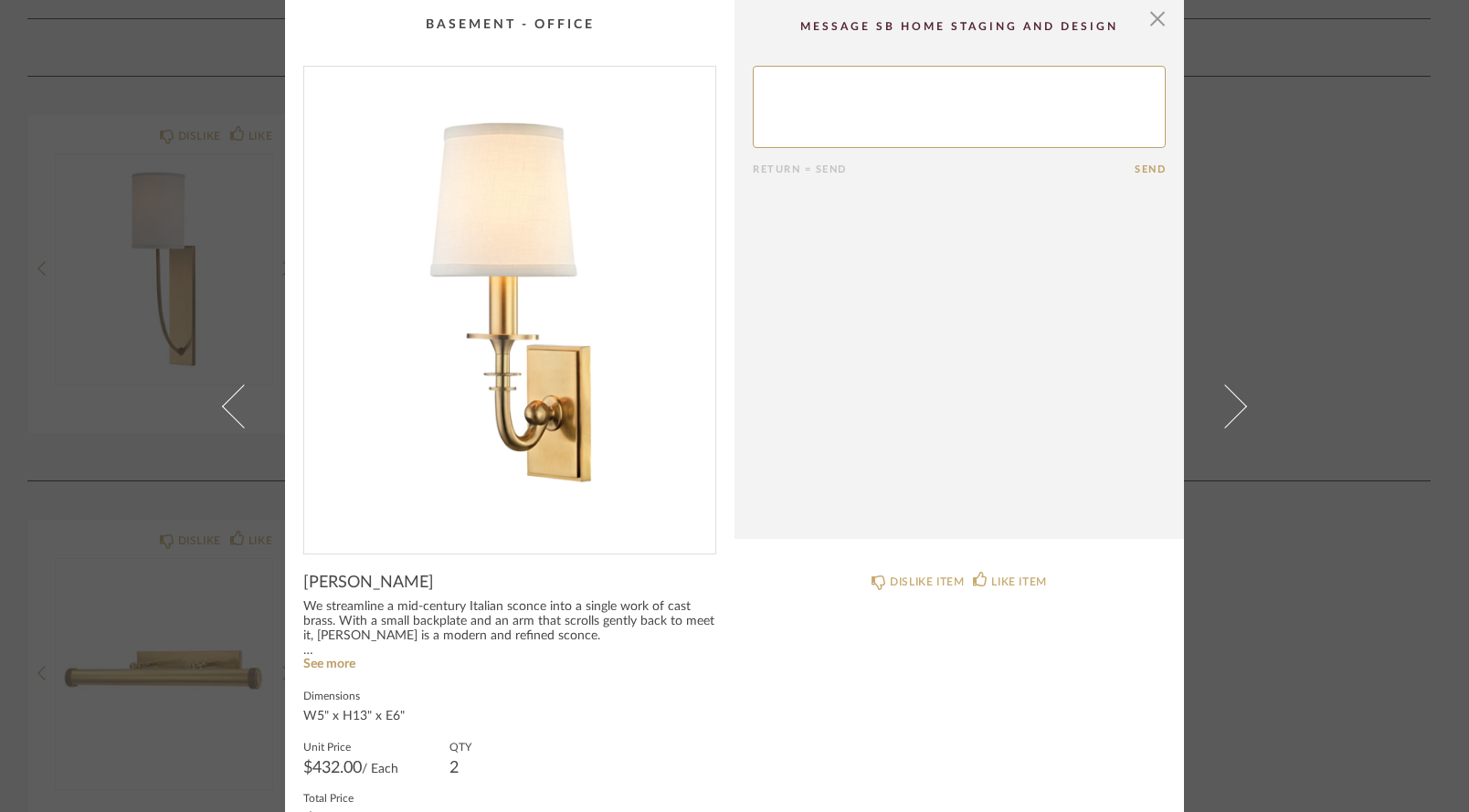
scroll to position [0, 0]
click at [1149, 23] on span "button" at bounding box center [1157, 18] width 36 height 36
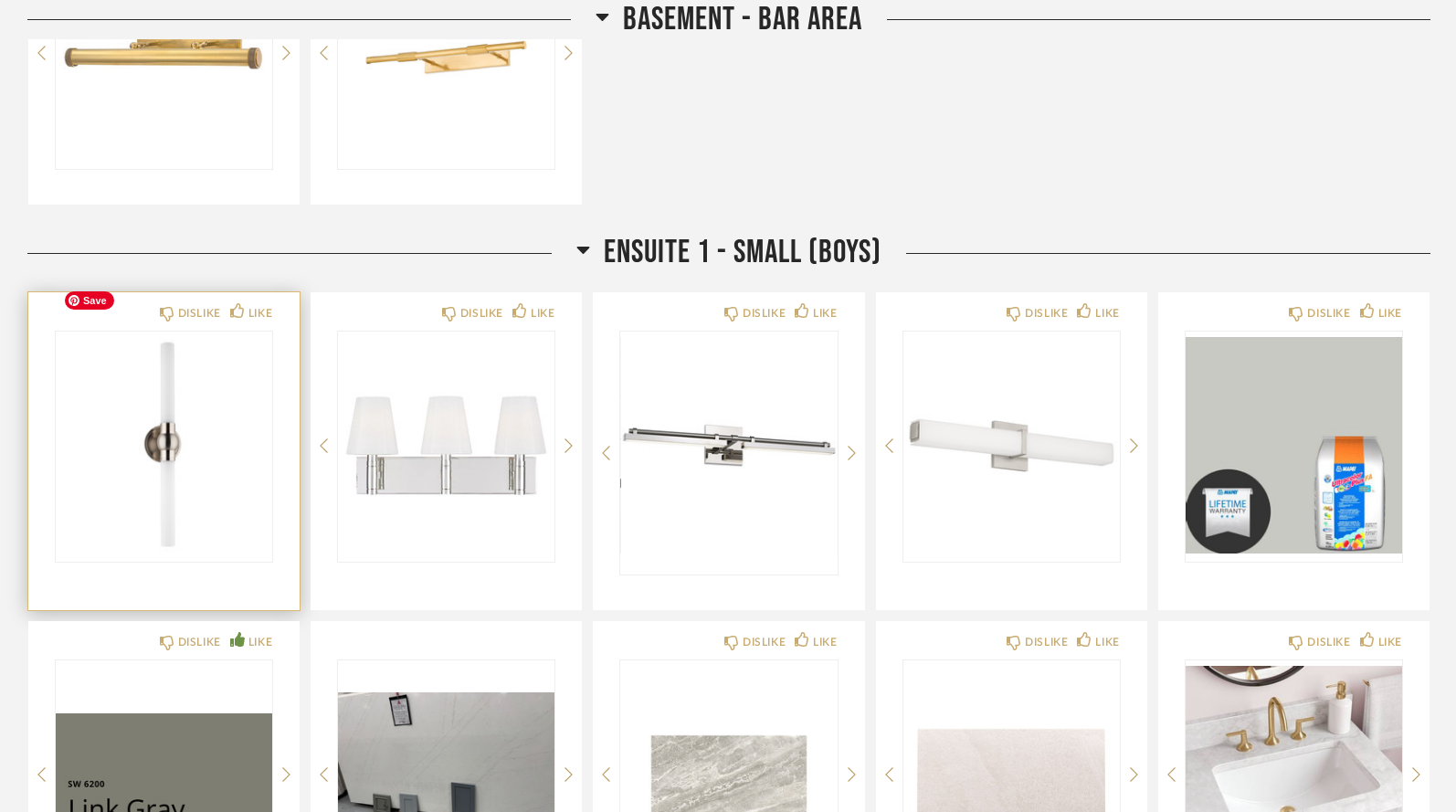
click at [177, 406] on img "0" at bounding box center [163, 445] width 217 height 228
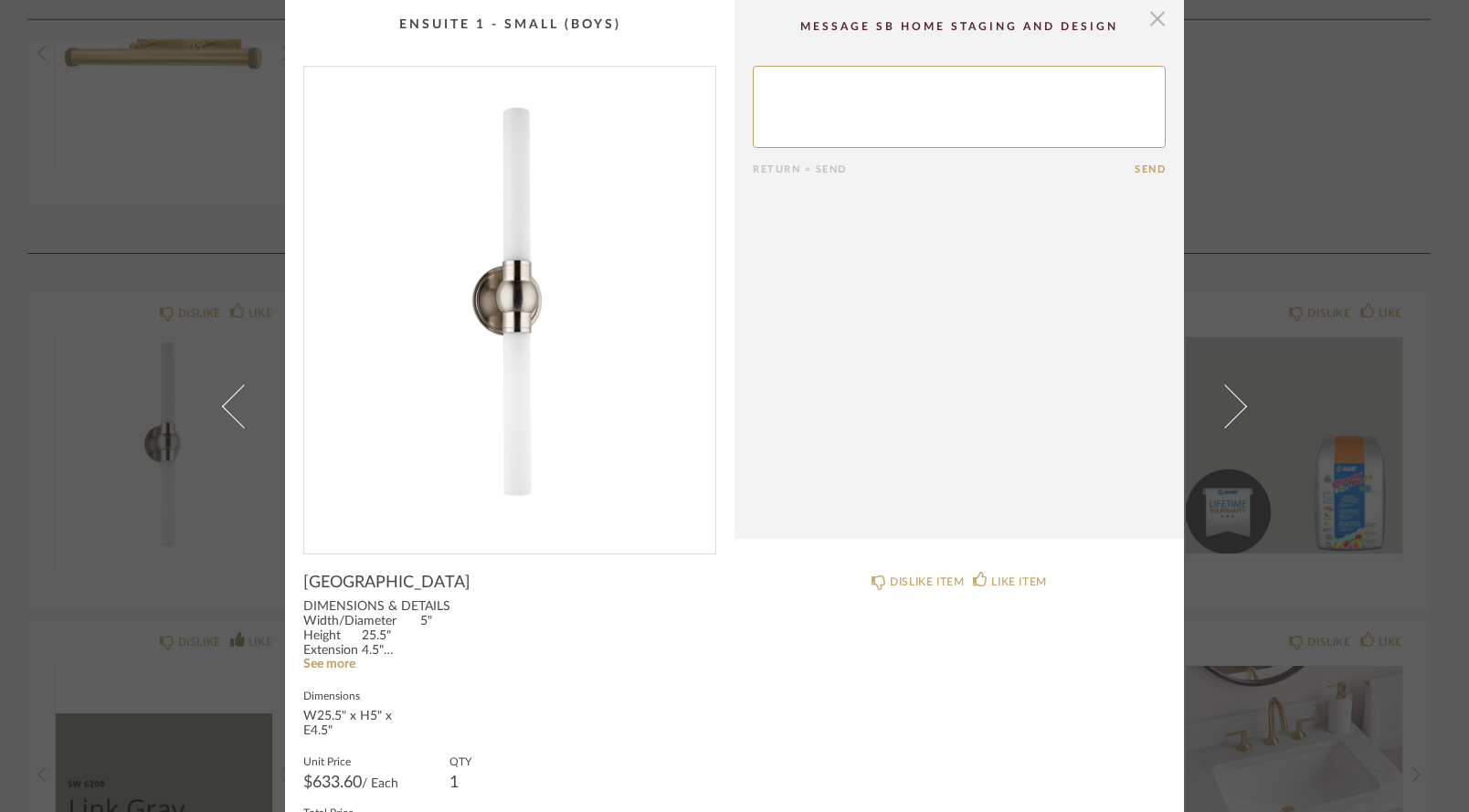
click at [1150, 20] on span "button" at bounding box center [1157, 18] width 36 height 36
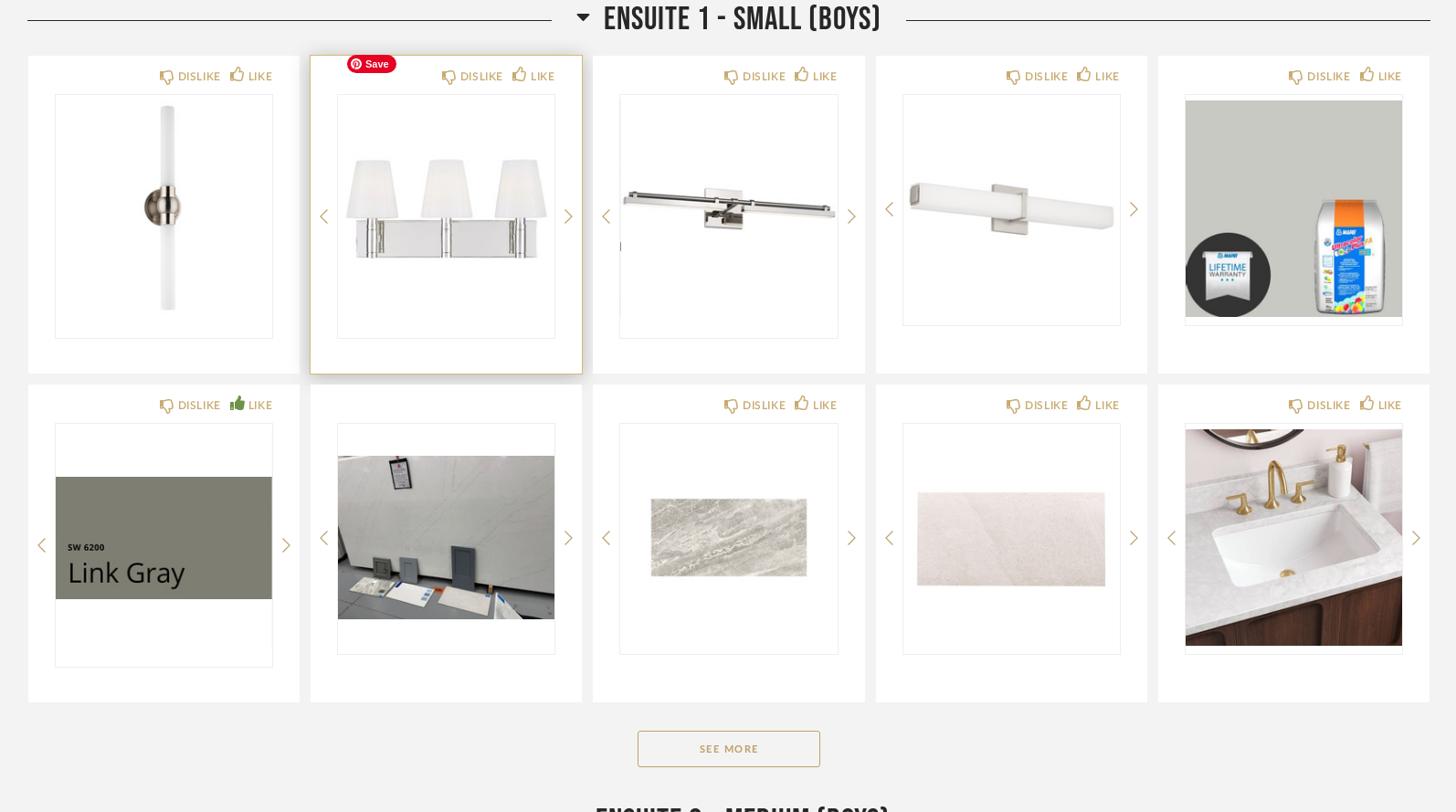
click at [486, 215] on img "0" at bounding box center [446, 208] width 217 height 228
